Goal: Task Accomplishment & Management: Manage account settings

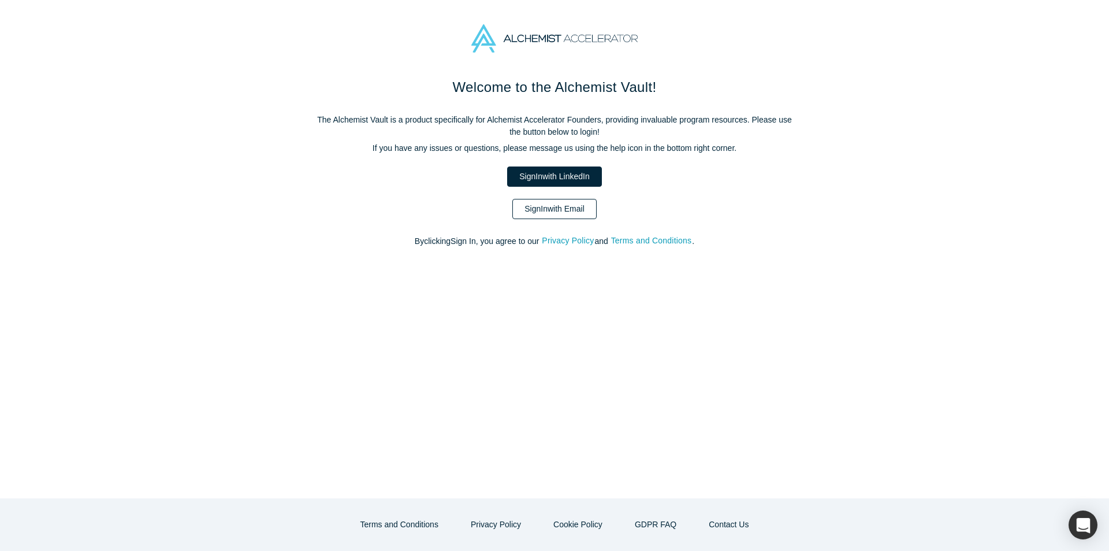
click at [547, 207] on link "Sign In with Email" at bounding box center [555, 209] width 84 height 20
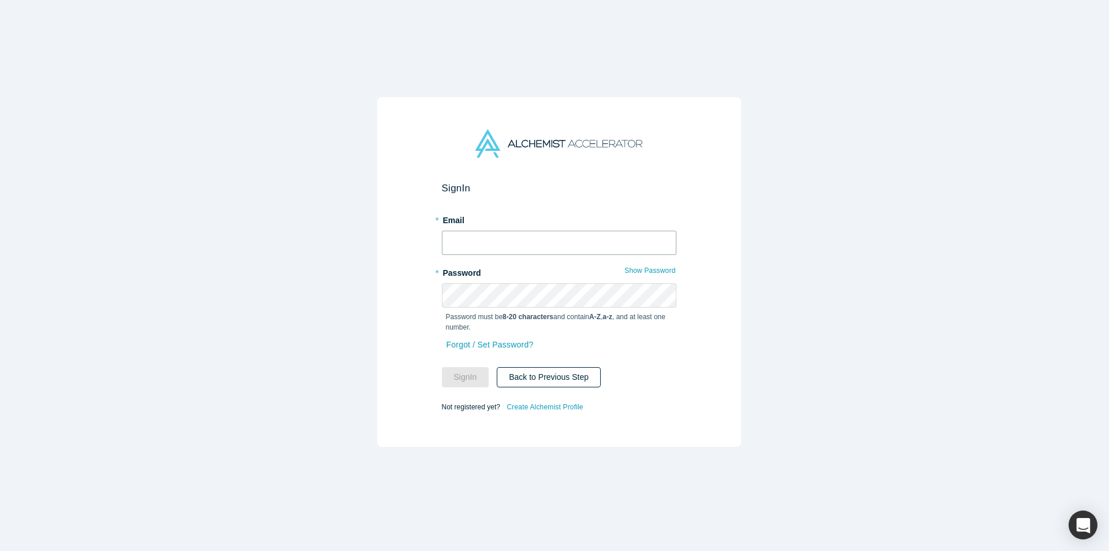
type input "eirin@alchemistaccelerator.com"
click at [664, 175] on div "Sign In * Email eirin@alchemistaccelerator.com * Password Show Password Passwor…" at bounding box center [559, 272] width 364 height 350
click at [469, 367] on button "Sign In" at bounding box center [465, 377] width 47 height 20
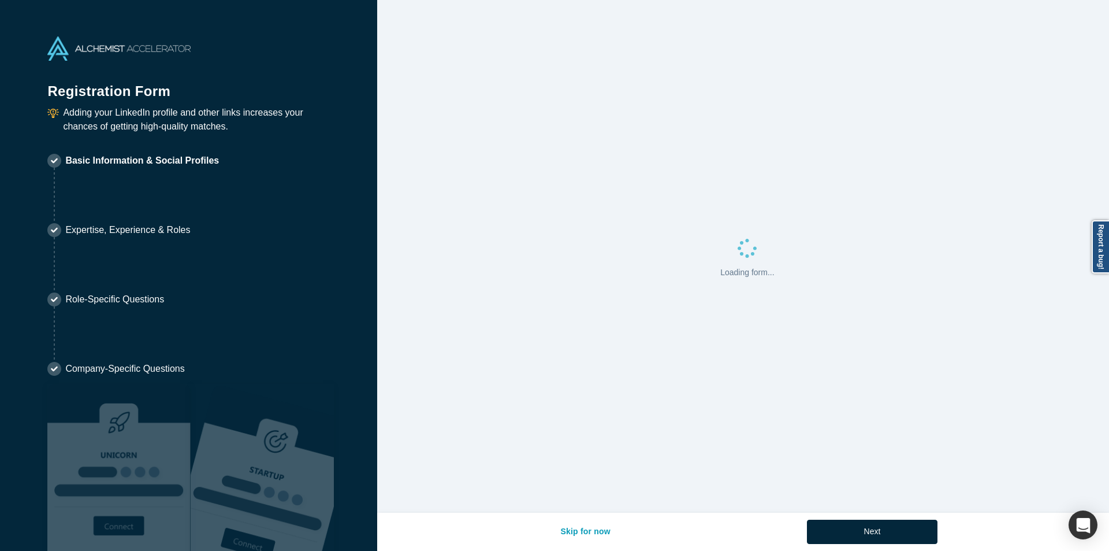
select select "US"
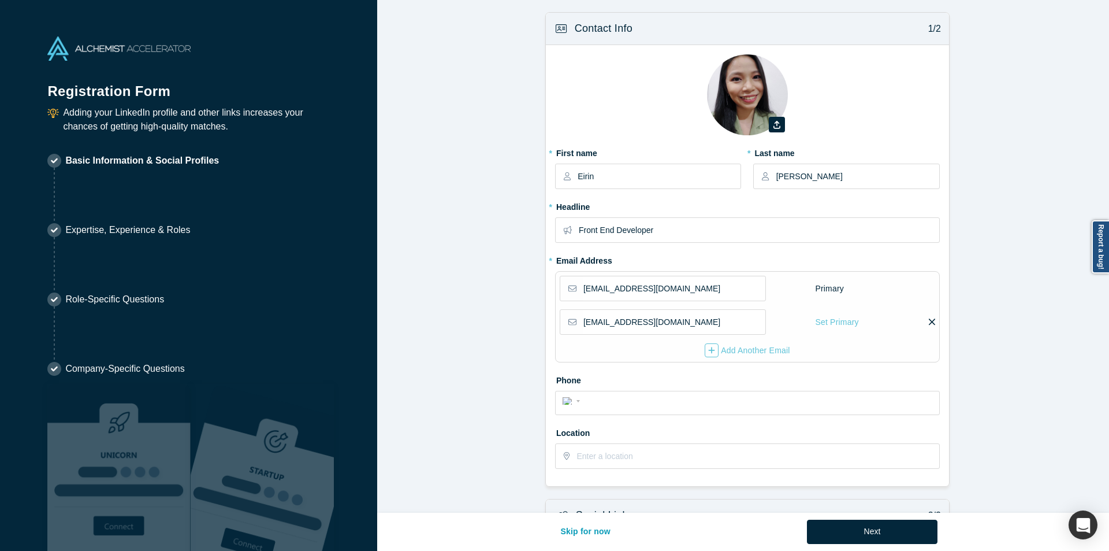
click at [700, 125] on div "Zoom Save Remove Upload New" at bounding box center [747, 98] width 385 height 89
select select "US"
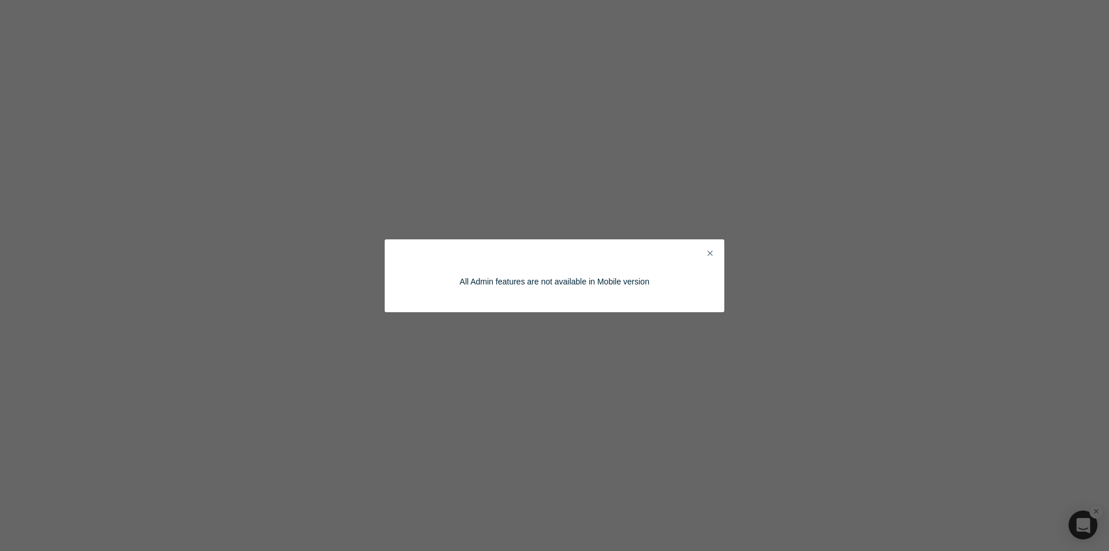
select select "US"
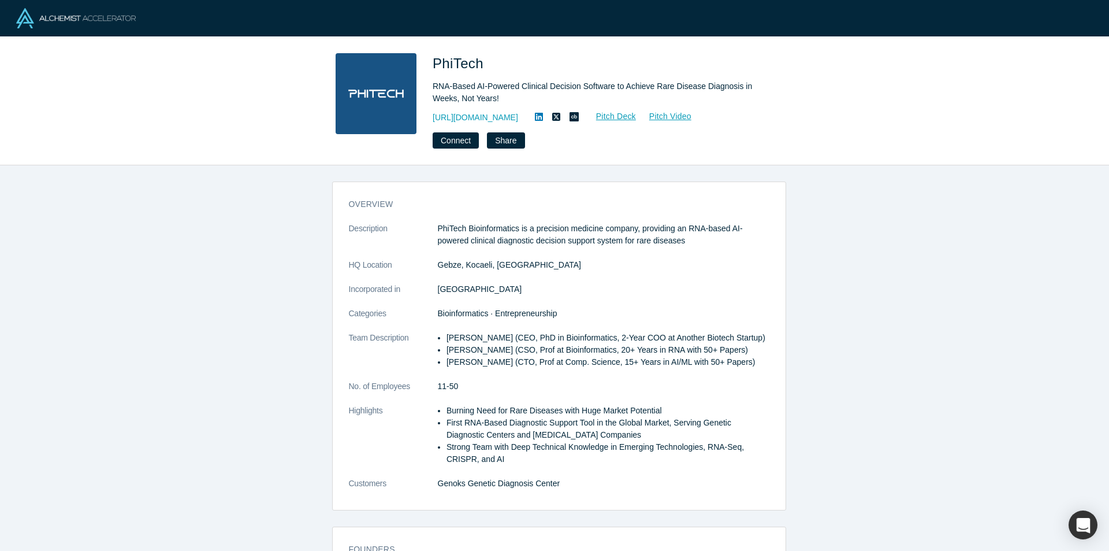
click at [183, 218] on div "overview Description PhiTech Bioinformatics is a precision medicine company, pr…" at bounding box center [559, 362] width 1118 height 394
click at [903, 226] on div "overview Description PhiTech Bioinformatics is a precision medicine company, pr…" at bounding box center [559, 362] width 1118 height 394
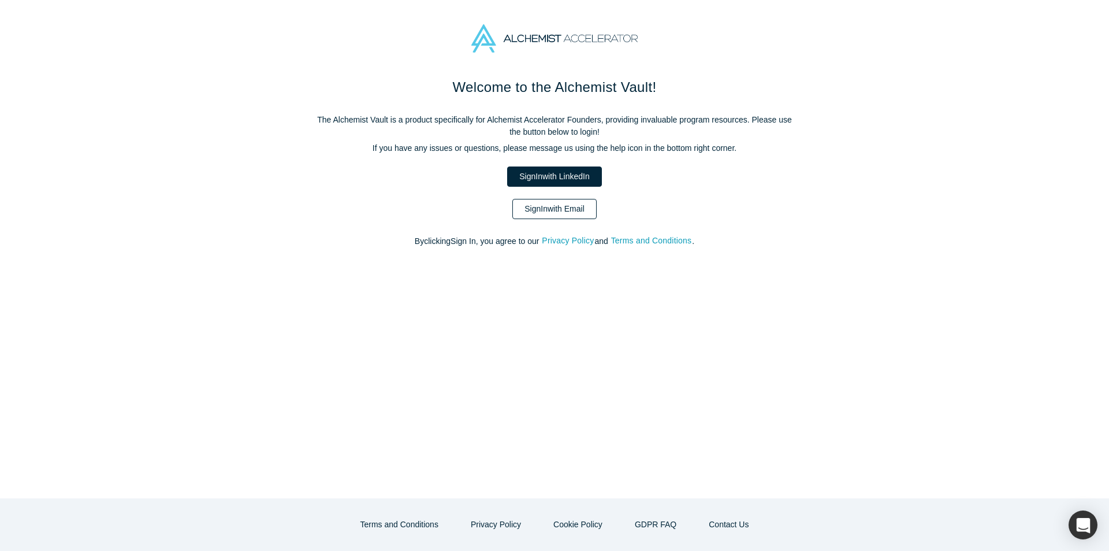
click at [578, 209] on link "Sign In with Email" at bounding box center [555, 209] width 84 height 20
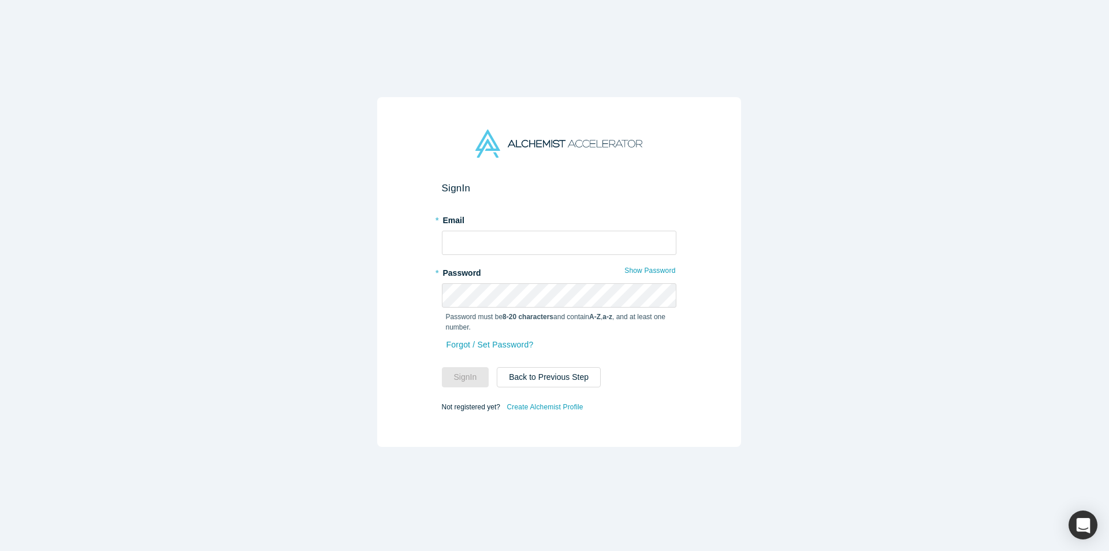
click at [646, 155] on div "Sign In * Email * Password Show Password Password must be 8-20 characters and c…" at bounding box center [559, 272] width 364 height 350
click at [664, 239] on span at bounding box center [665, 237] width 9 height 9
type input "eirin@alchemistaccelerator.com"
click at [643, 182] on h2 "Sign In" at bounding box center [559, 188] width 235 height 12
click at [451, 378] on button "Sign In" at bounding box center [465, 377] width 47 height 20
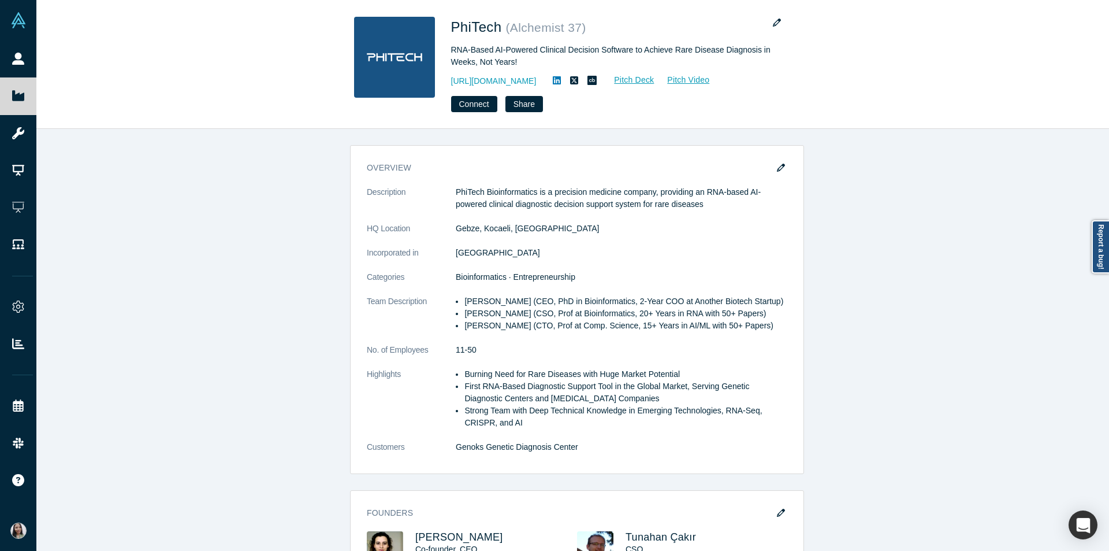
click at [867, 242] on div "overview Description PhiTech Bioinformatics is a precision medicine company, pr…" at bounding box center [577, 344] width 1082 height 430
click at [86, 489] on div "overview Description PhiTech Bioinformatics is a precision medicine company, pr…" at bounding box center [577, 344] width 1082 height 430
click at [900, 224] on div "overview Description PhiTech Bioinformatics is a precision medicine company, pr…" at bounding box center [577, 344] width 1082 height 430
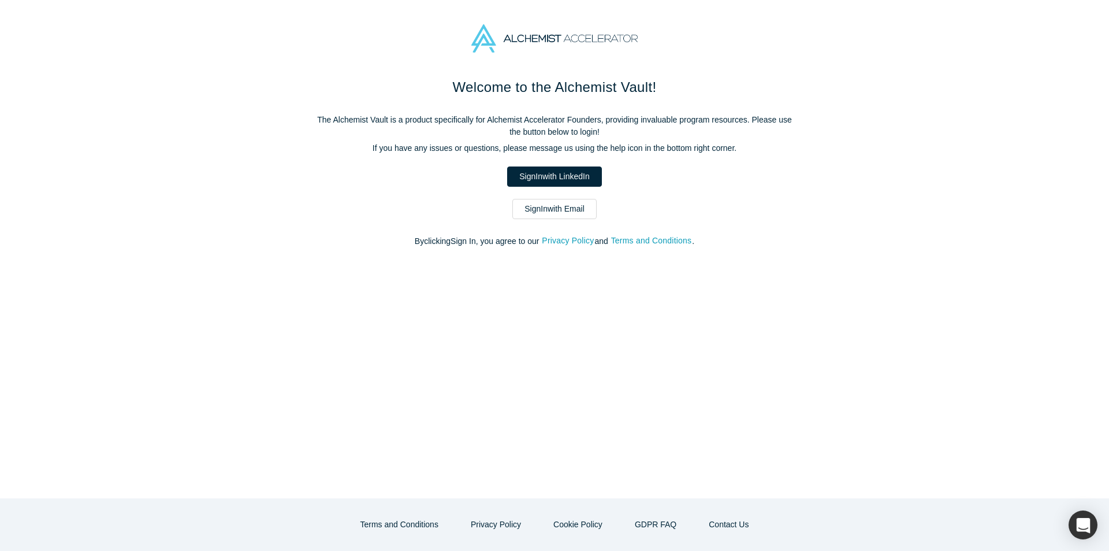
click at [114, 241] on div "Welcome to the Alchemist Vault! The Alchemist Vault is a product specifically f…" at bounding box center [554, 287] width 1109 height 421
